Goal: Communication & Community: Answer question/provide support

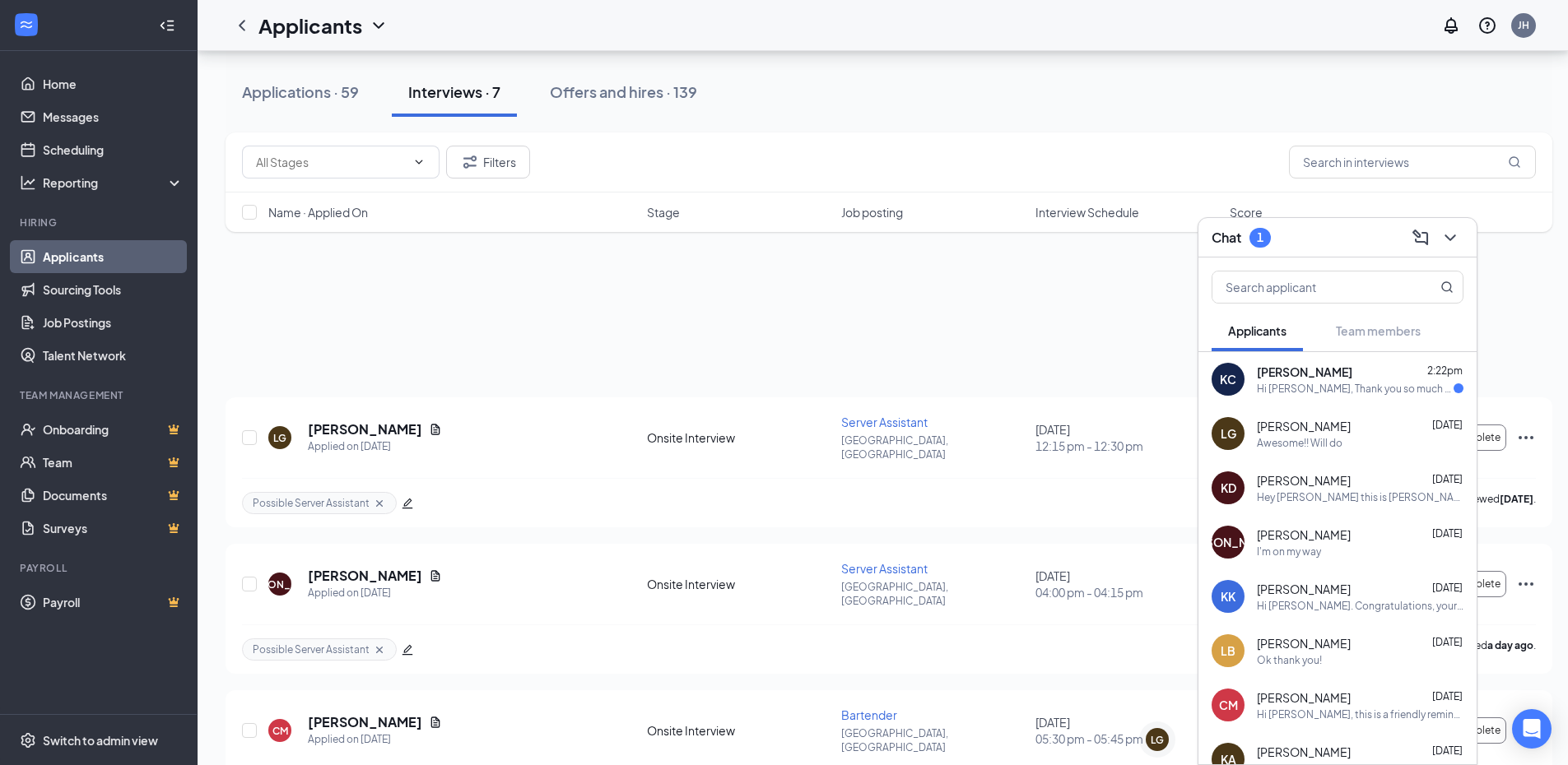
scroll to position [556, 0]
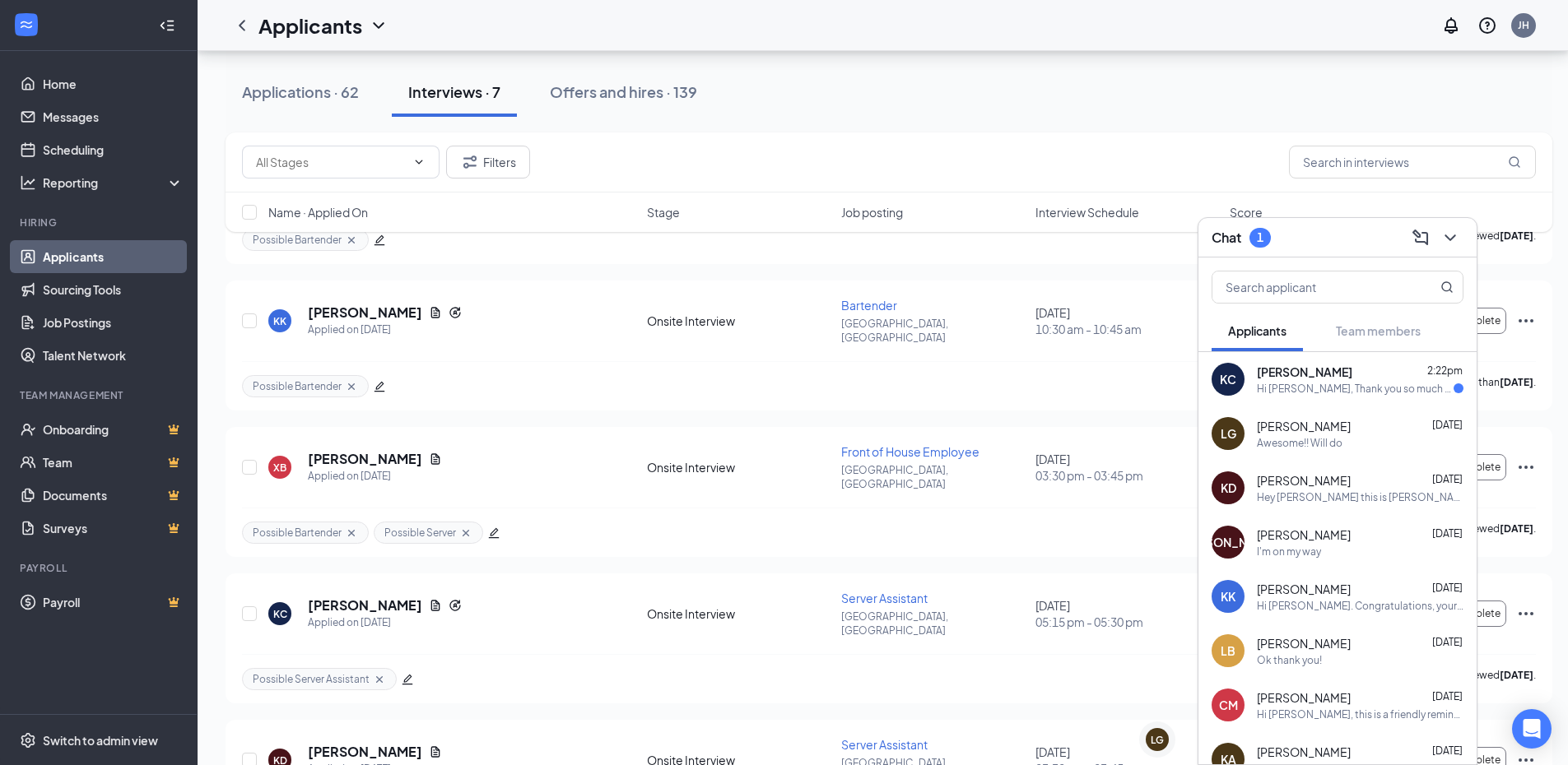
click at [1351, 388] on div "Hi [PERSON_NAME], Thank you so much for the offer! I’m definitely still interes…" at bounding box center [1355, 388] width 197 height 14
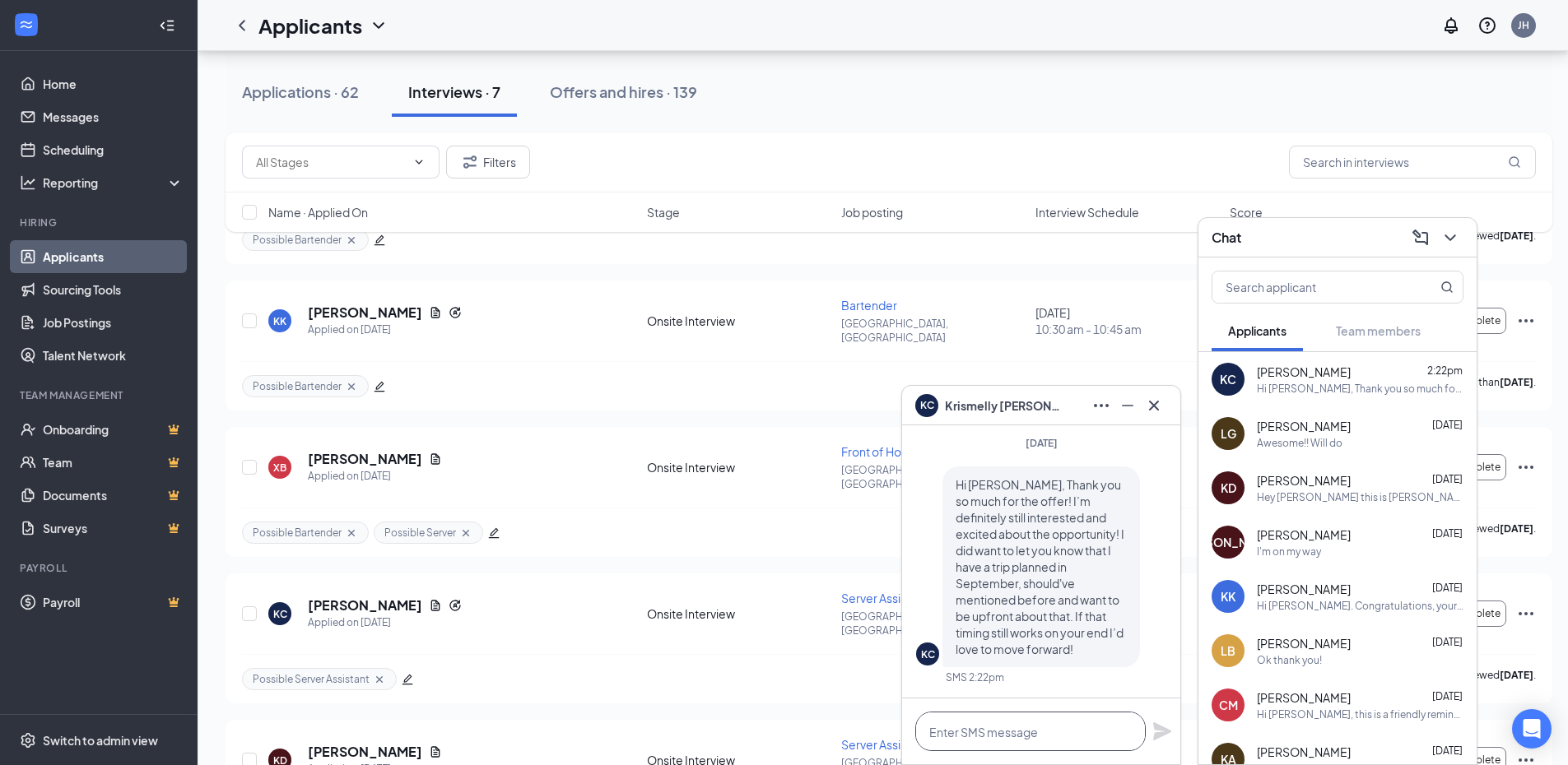
click at [1050, 744] on textarea at bounding box center [1030, 731] width 231 height 40
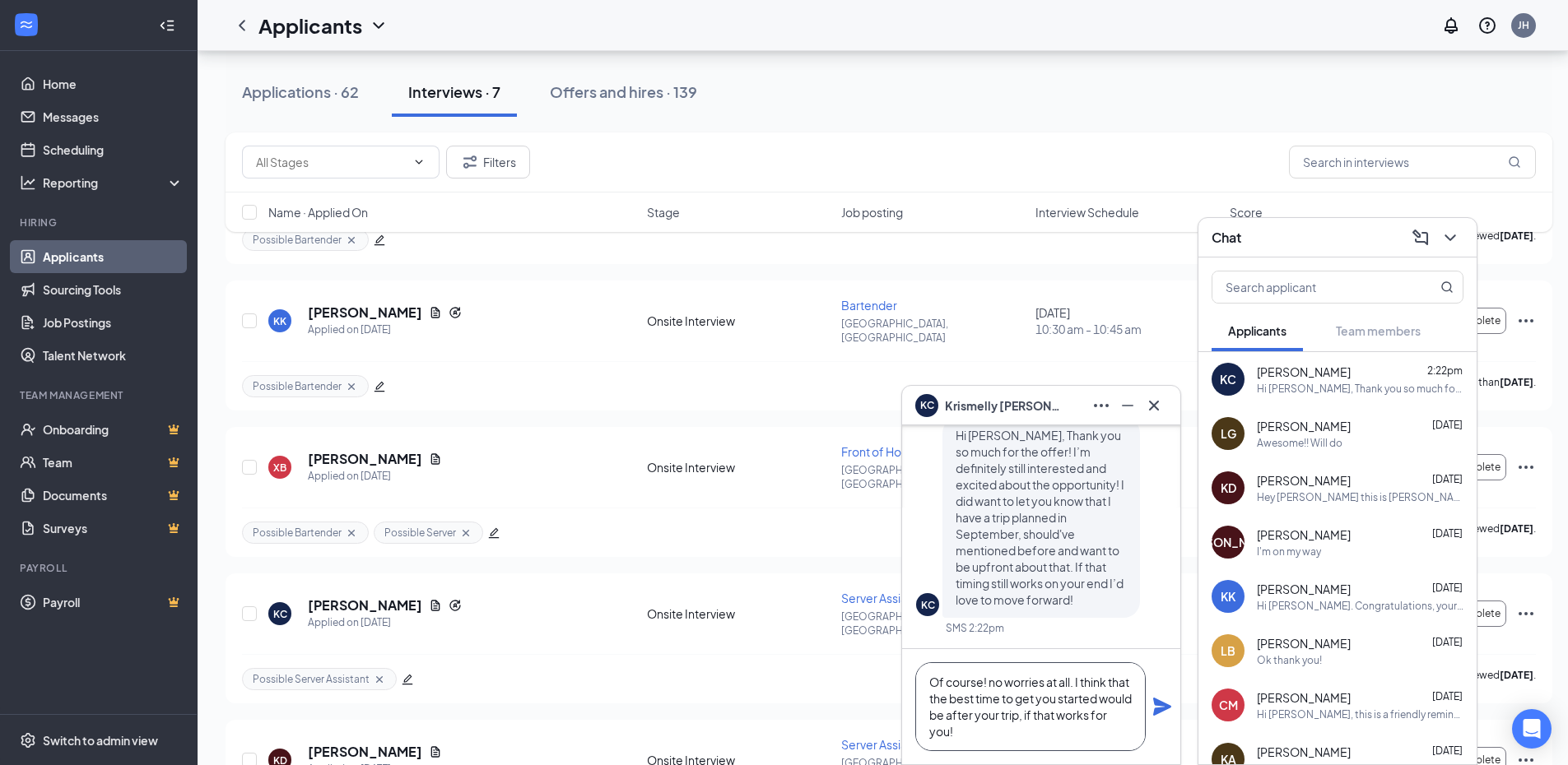
type textarea "Of course! no worries at all. I think that the best time to get you started wou…"
click at [1160, 705] on icon "Plane" at bounding box center [1162, 707] width 18 height 18
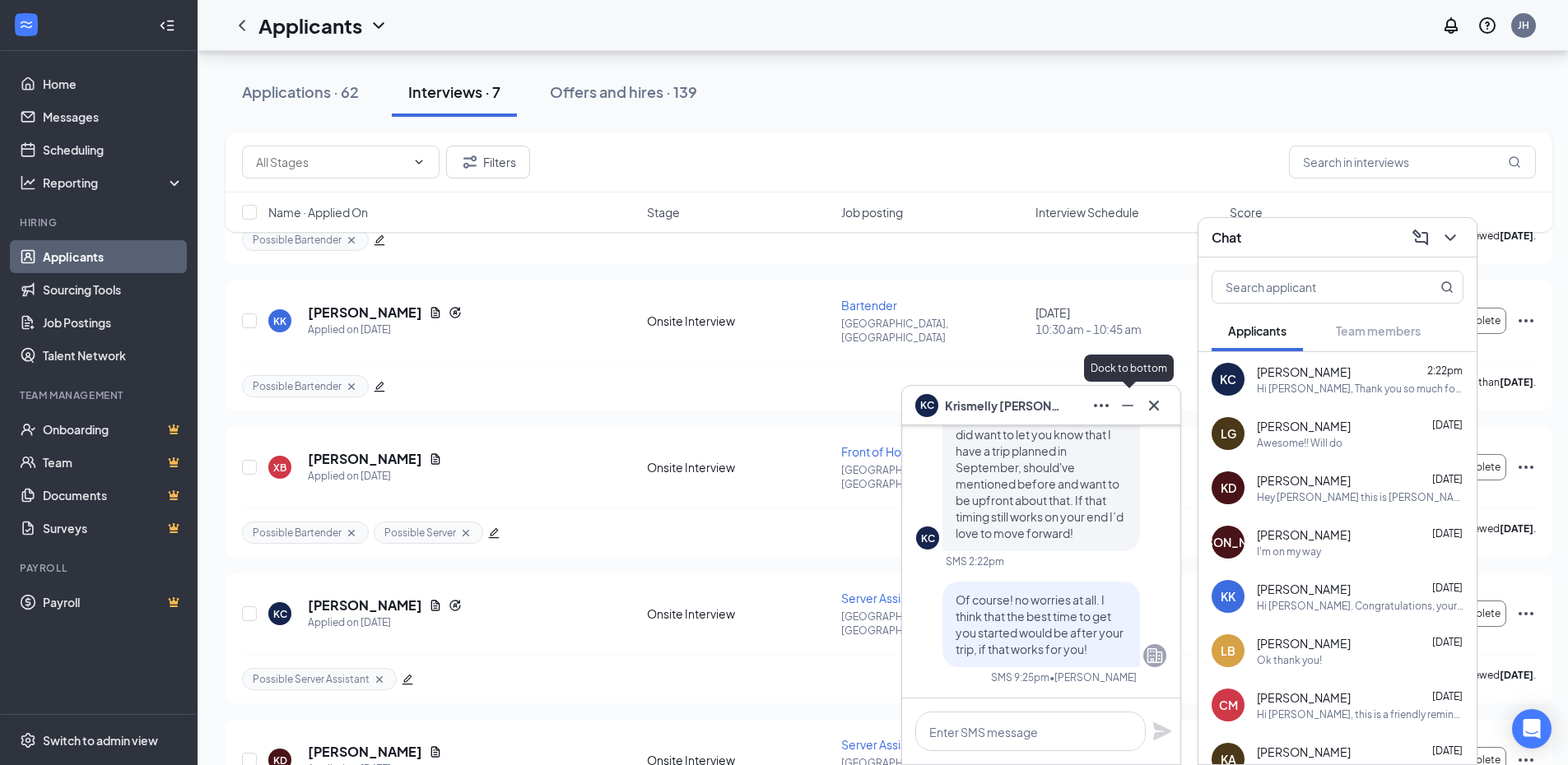
click at [1138, 405] on button at bounding box center [1127, 405] width 26 height 26
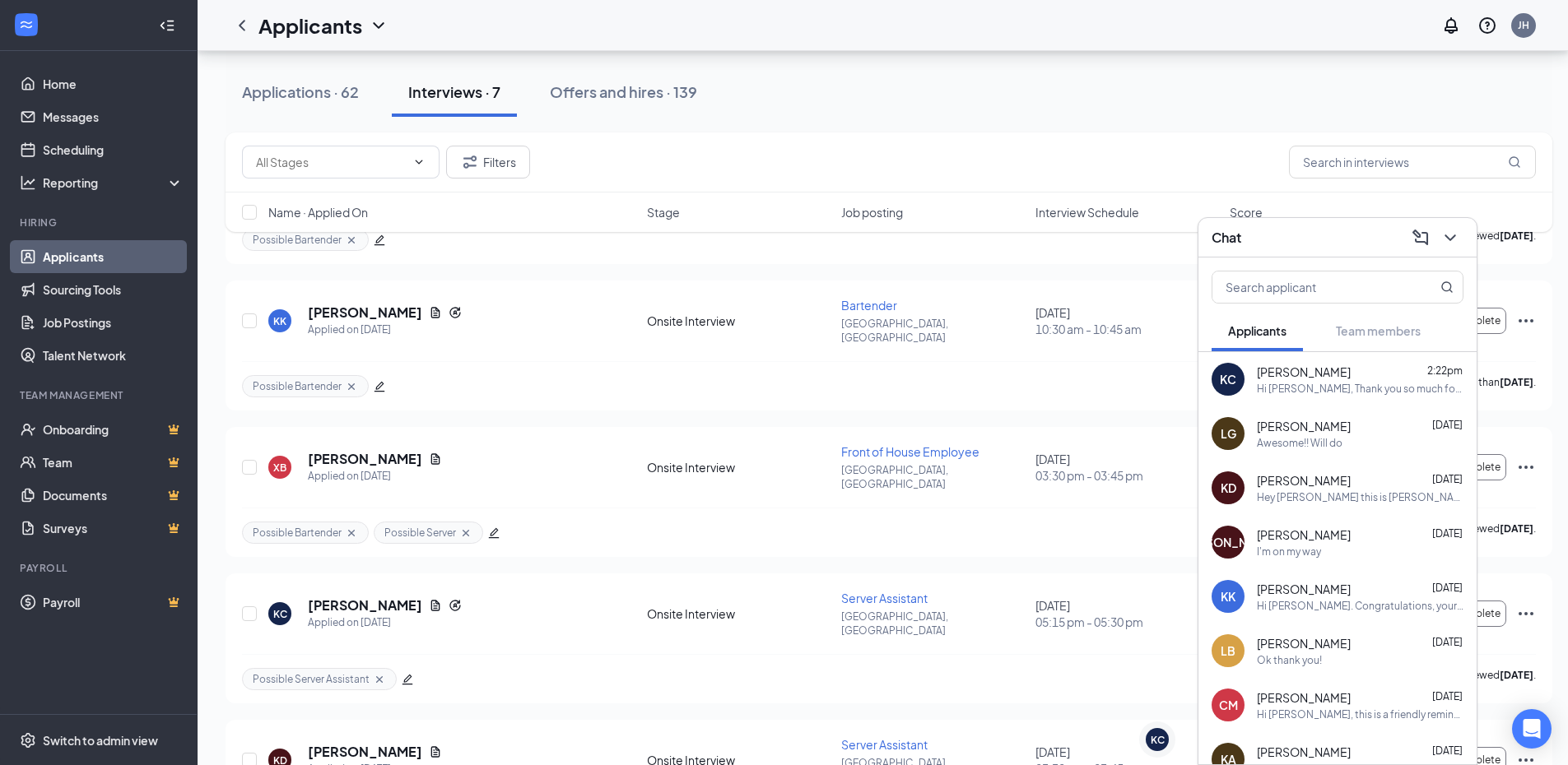
click at [1296, 428] on span "[PERSON_NAME]" at bounding box center [1304, 426] width 94 height 16
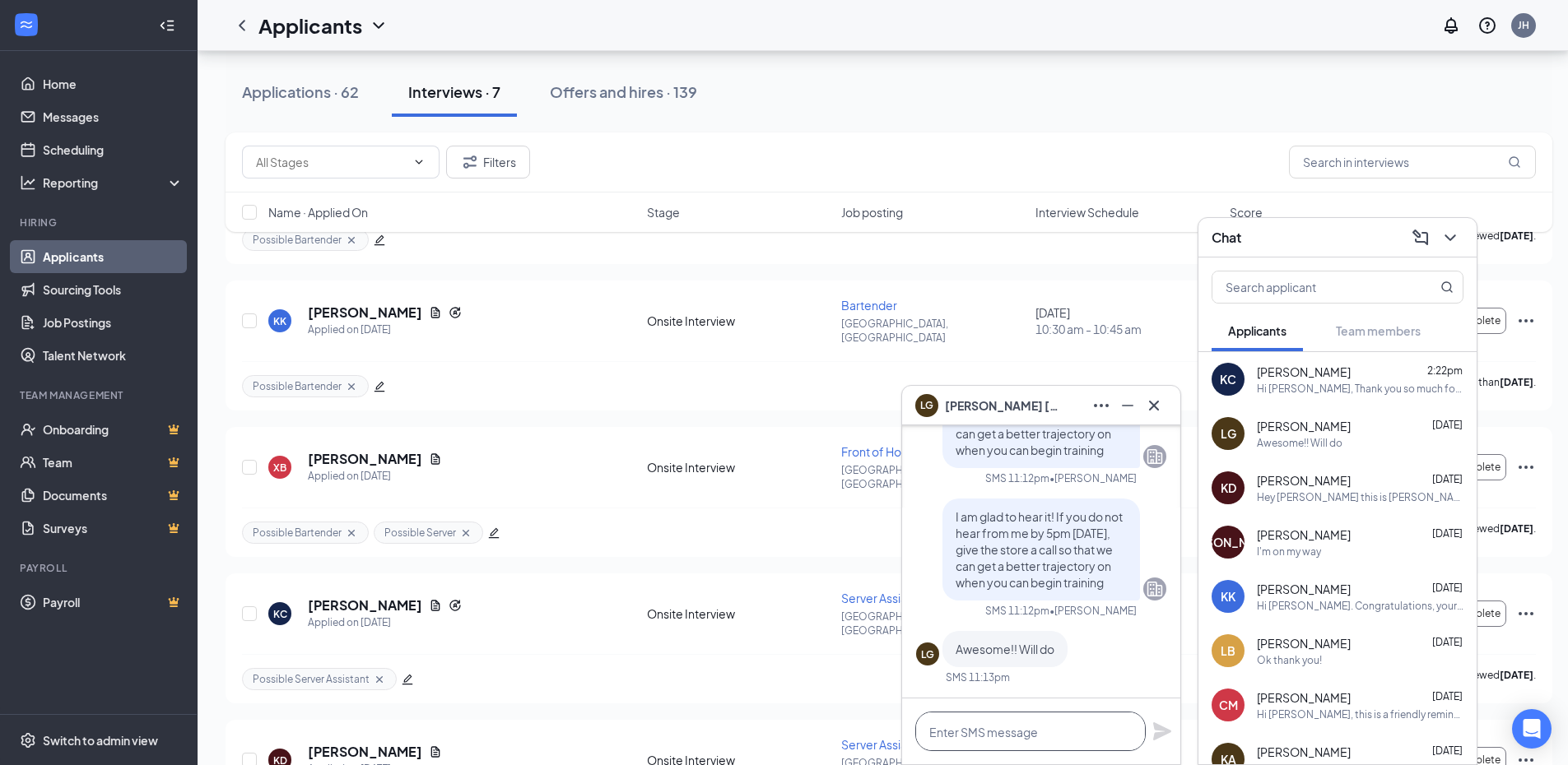
click at [1045, 741] on textarea at bounding box center [1030, 731] width 231 height 40
click at [1442, 168] on input "text" at bounding box center [1412, 162] width 247 height 33
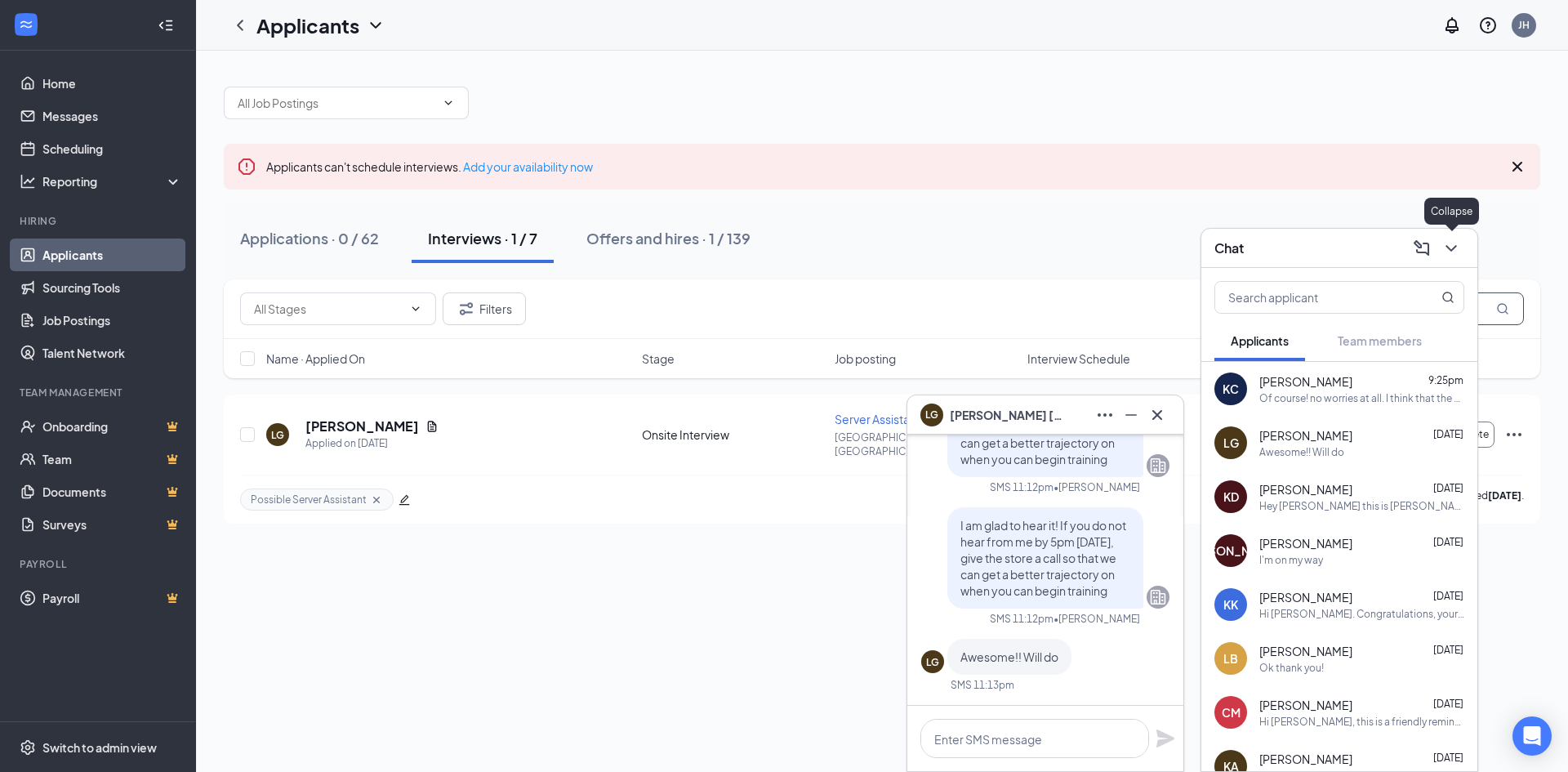
type input "[PERSON_NAME]"
click at [1449, 241] on icon "ChevronDown" at bounding box center [1451, 248] width 19 height 19
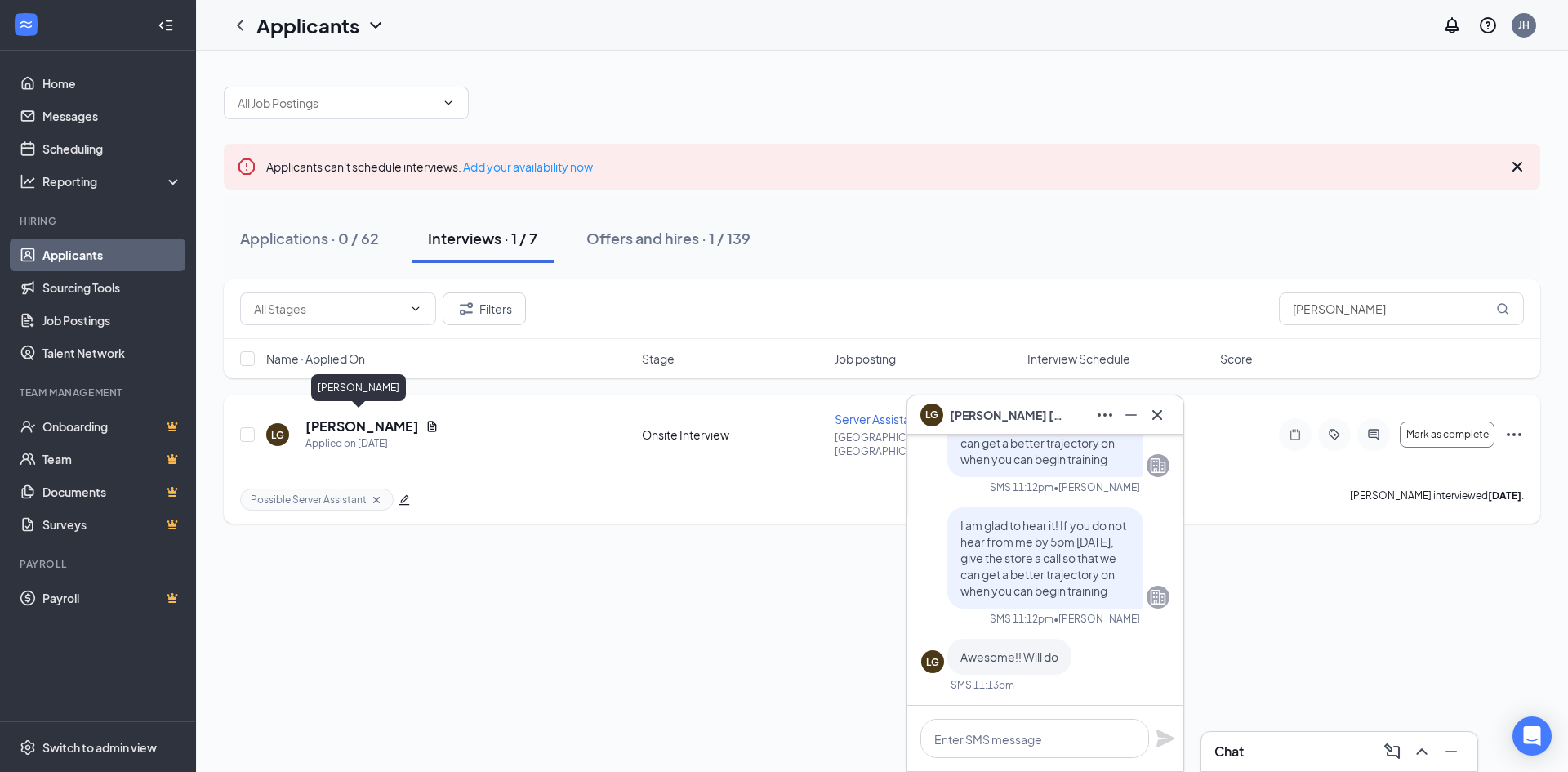
click at [361, 417] on h5 "[PERSON_NAME]" at bounding box center [362, 426] width 113 height 18
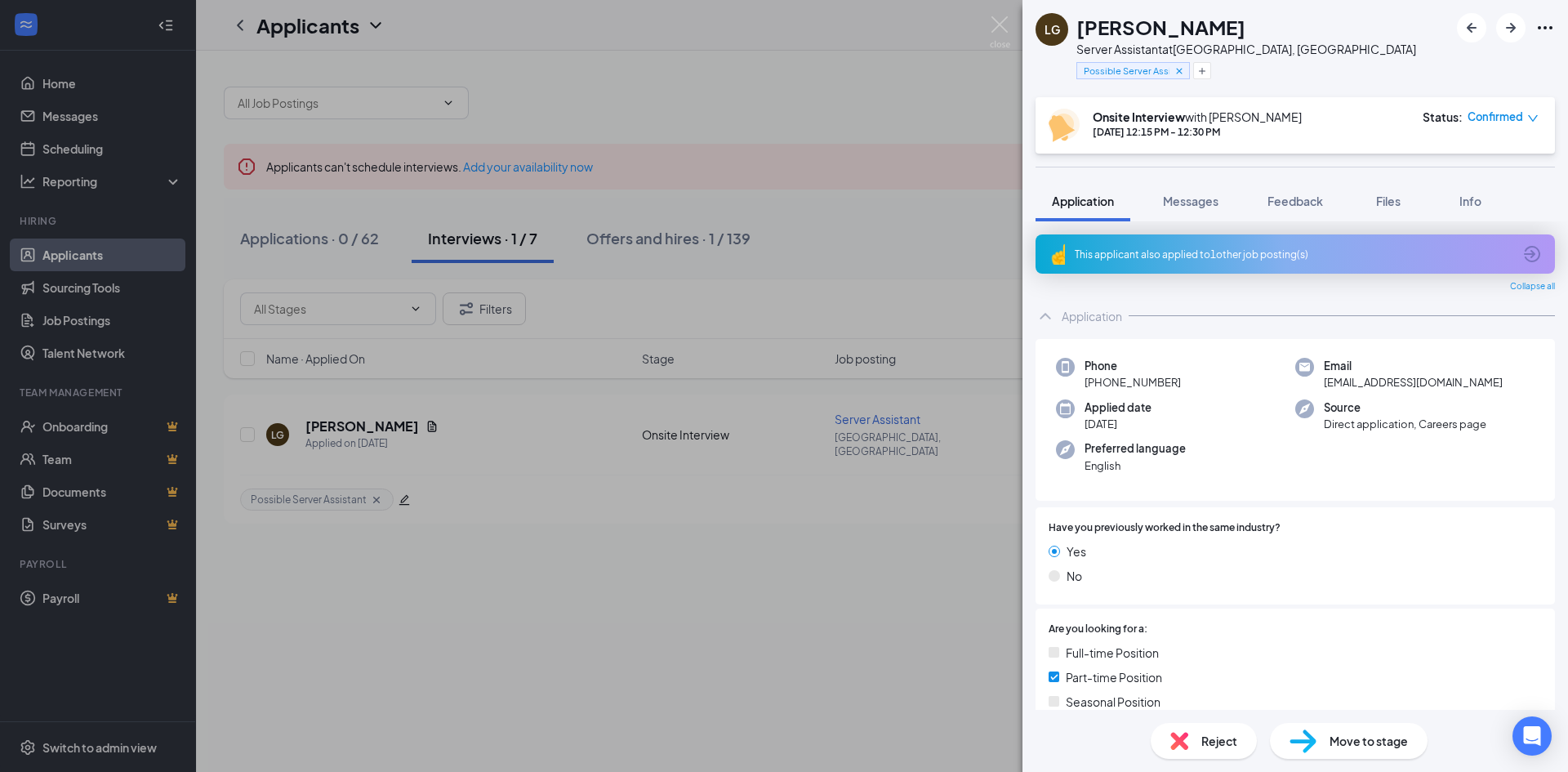
click at [927, 596] on div "LG [PERSON_NAME] Server Assistant at [GEOGRAPHIC_DATA], [GEOGRAPHIC_DATA] Possi…" at bounding box center [784, 386] width 1568 height 772
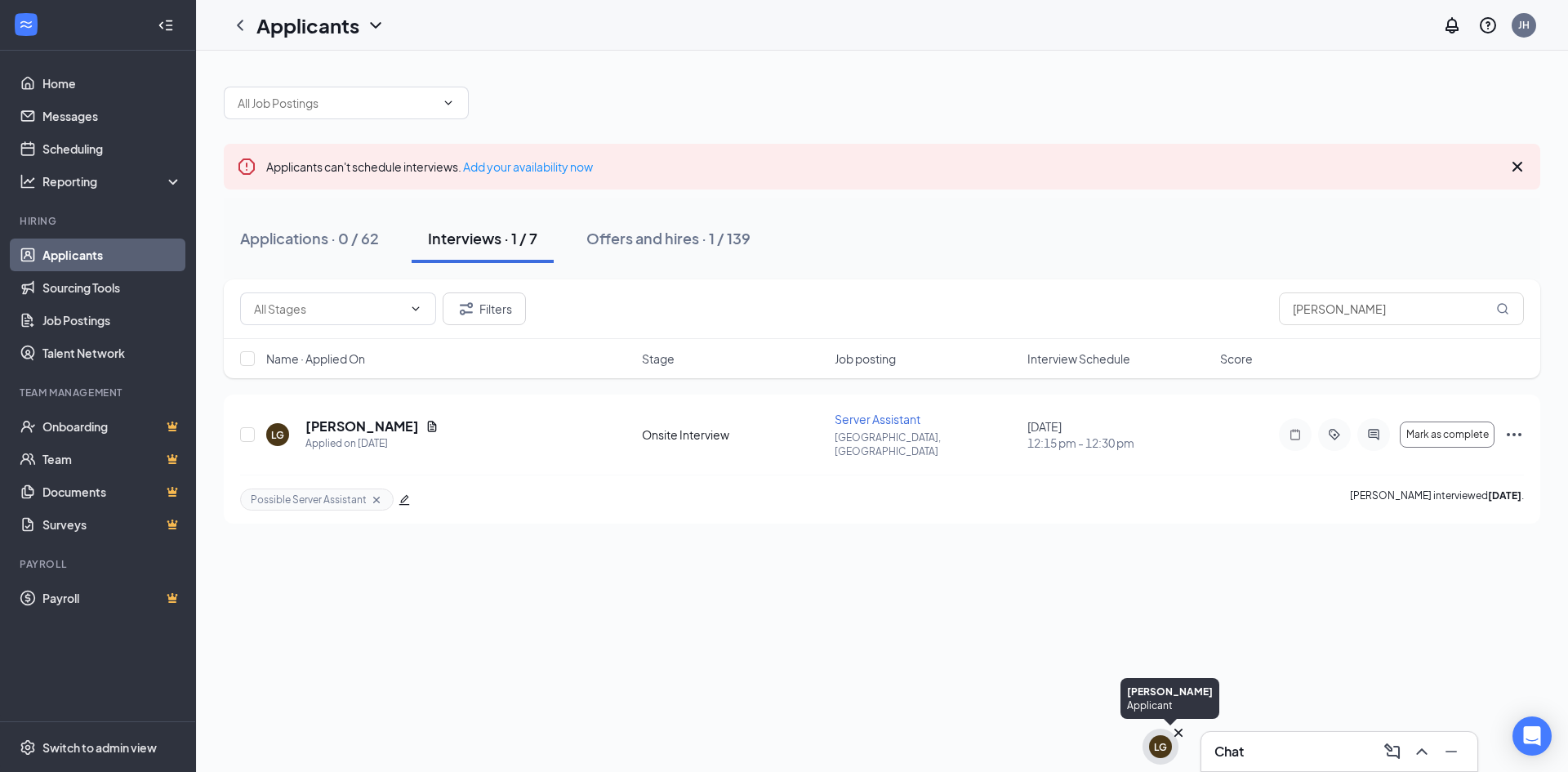
click at [1153, 747] on div "LG" at bounding box center [1161, 747] width 23 height 23
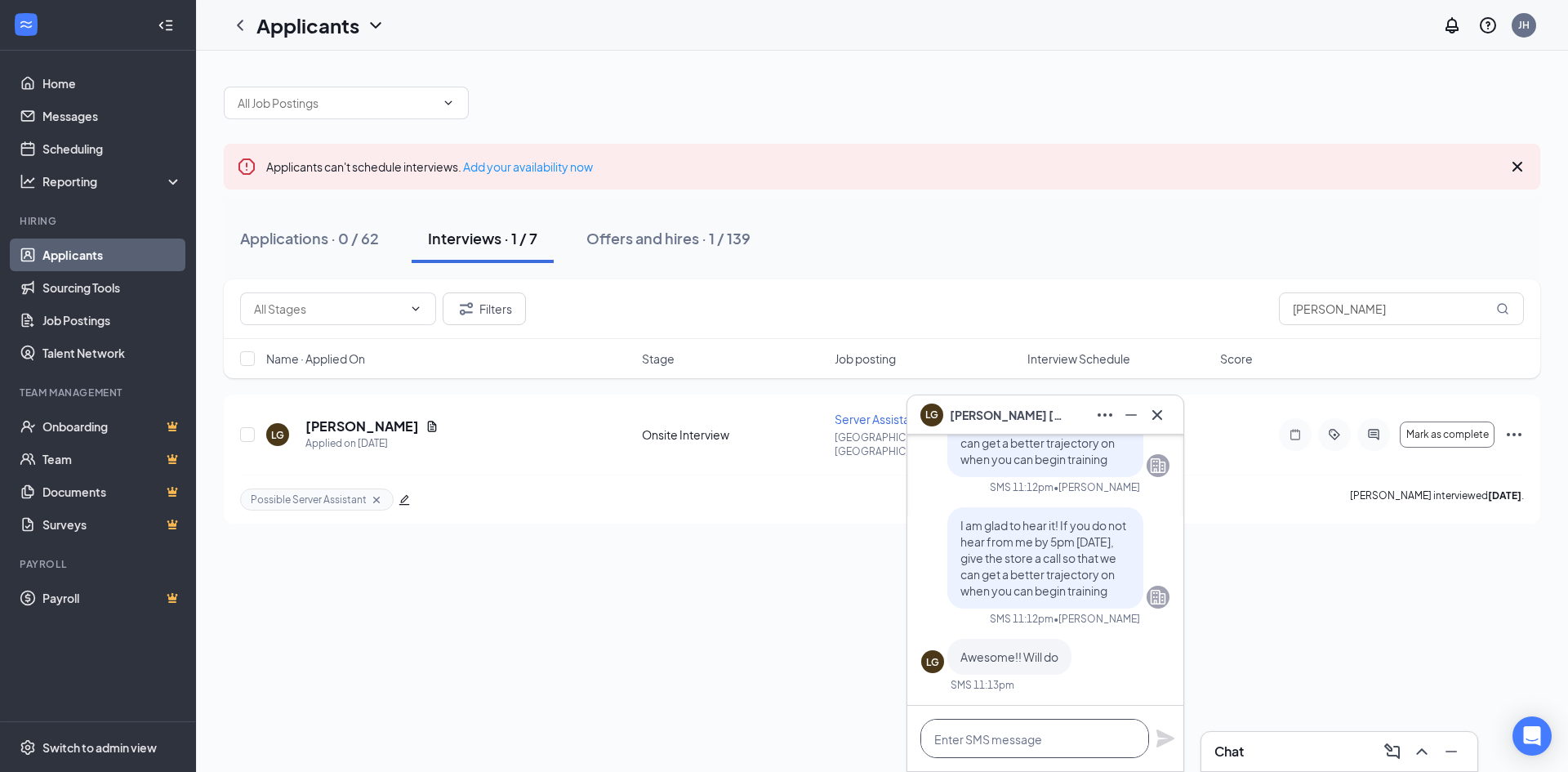
click at [1022, 736] on textarea at bounding box center [1035, 738] width 229 height 39
type textarea "When is your trip in September again?"
click at [1166, 745] on icon "Plane" at bounding box center [1165, 738] width 19 height 19
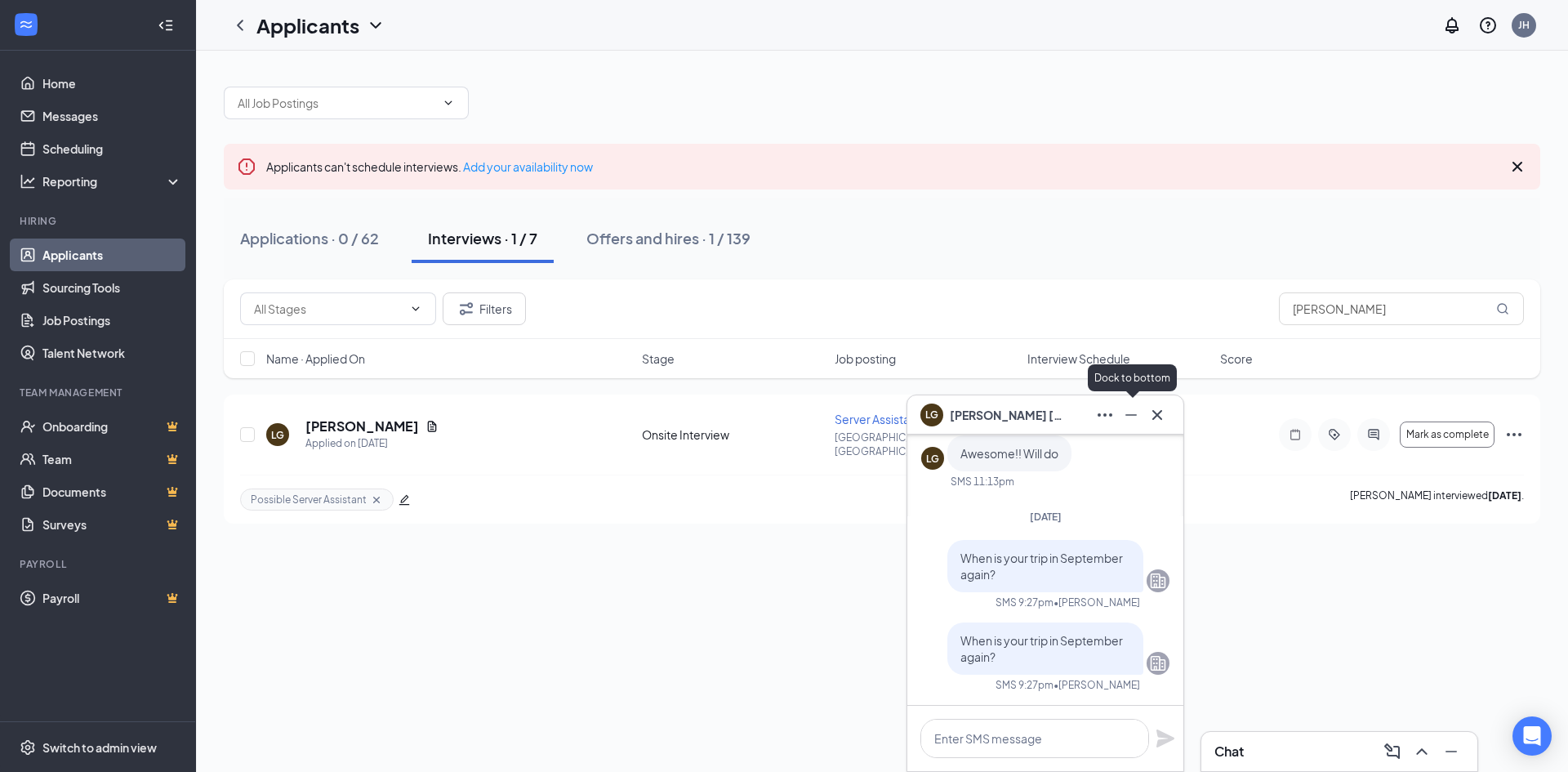
click at [1135, 406] on icon "Minimize" at bounding box center [1131, 415] width 19 height 19
